Goal: Information Seeking & Learning: Find contact information

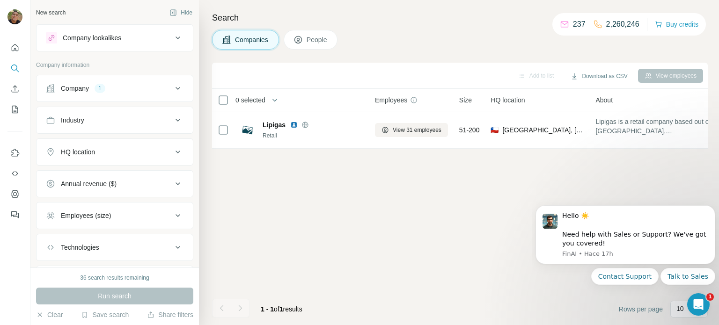
click at [99, 84] on div "1" at bounding box center [100, 88] width 11 height 8
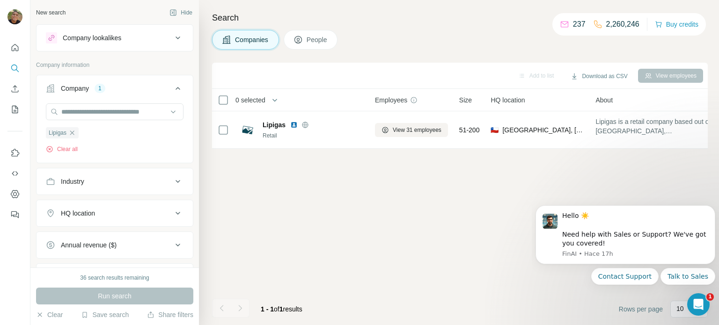
click at [100, 130] on div "Lipigas Clear all" at bounding box center [115, 128] width 138 height 50
click at [71, 132] on icon "button" at bounding box center [71, 132] width 7 height 7
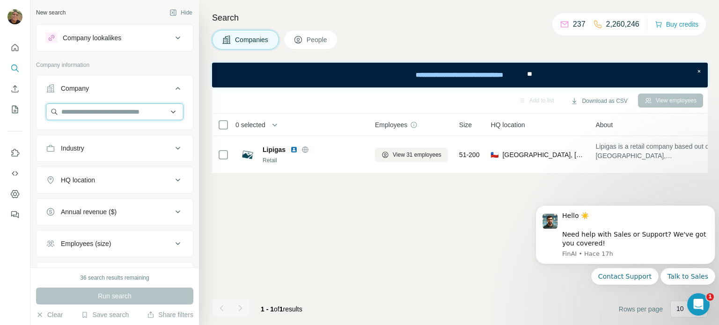
click at [92, 116] on input "text" at bounding box center [115, 111] width 138 height 17
paste input "**********"
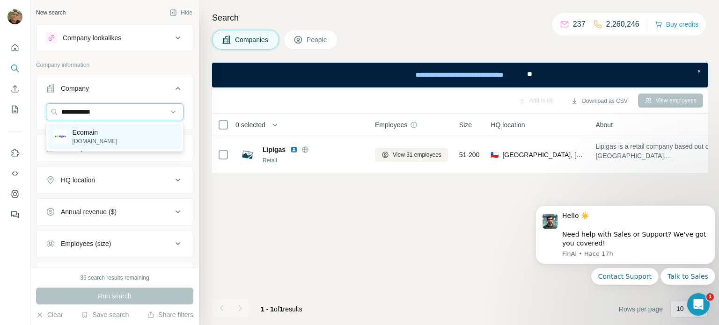
type input "**********"
click at [110, 134] on div "Ecomain [DOMAIN_NAME]" at bounding box center [114, 136] width 133 height 25
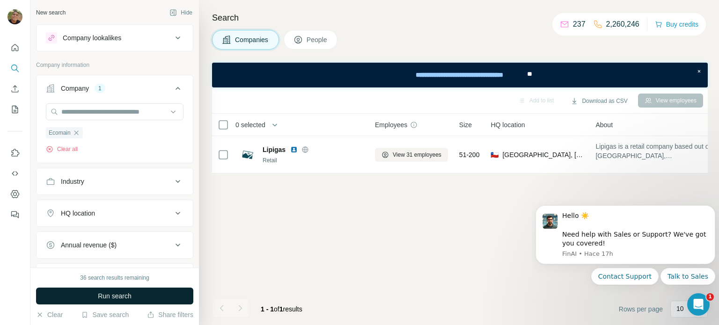
click at [141, 290] on button "Run search" at bounding box center [114, 296] width 157 height 17
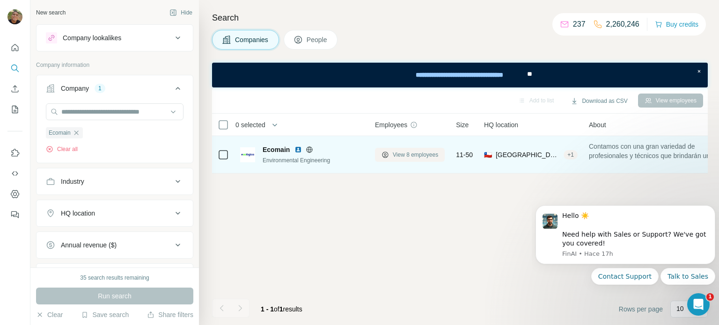
click at [393, 157] on span "View 8 employees" at bounding box center [415, 155] width 45 height 8
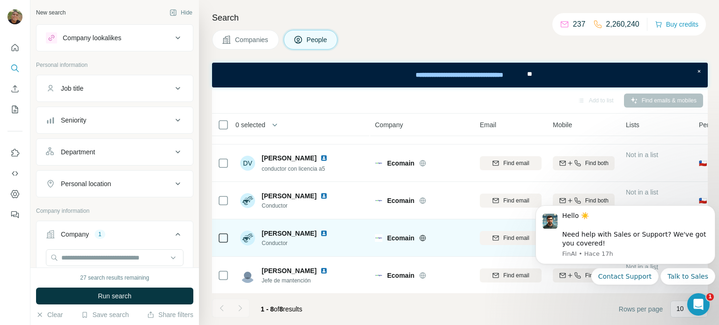
scroll to position [142, 0]
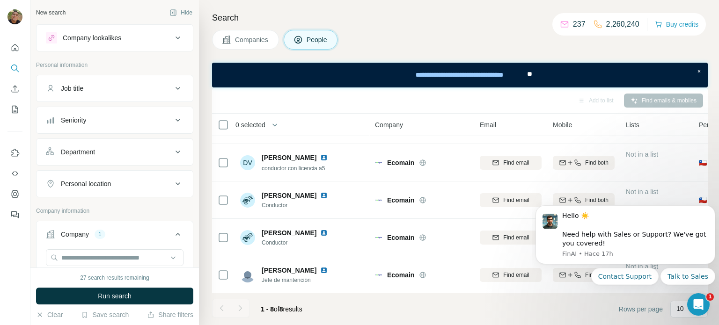
click at [244, 311] on div at bounding box center [240, 308] width 19 height 19
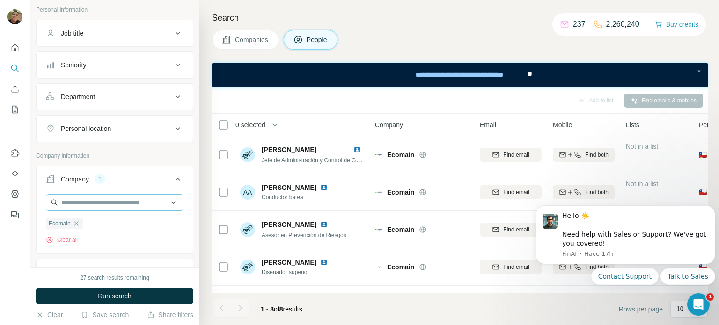
scroll to position [56, 0]
click at [254, 36] on span "Companies" at bounding box center [252, 39] width 34 height 9
